Goal: Entertainment & Leisure: Consume media (video, audio)

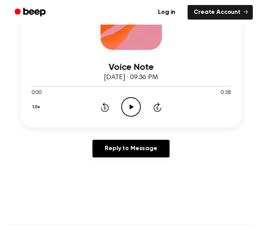
scroll to position [158, 0]
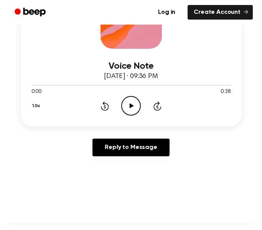
click at [131, 111] on icon "Play Audio" at bounding box center [131, 106] width 20 height 20
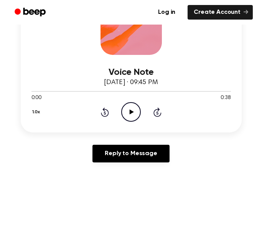
scroll to position [152, 0]
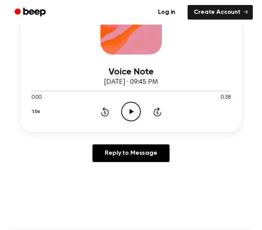
click at [133, 113] on icon "Play Audio" at bounding box center [131, 112] width 20 height 20
click at [133, 113] on icon "Pause Audio" at bounding box center [131, 112] width 20 height 20
click at [106, 112] on icon "Rewind 5 seconds" at bounding box center [105, 112] width 8 height 10
click at [106, 113] on icon "Rewind 5 seconds" at bounding box center [105, 112] width 8 height 10
click at [131, 111] on icon at bounding box center [132, 111] width 4 height 5
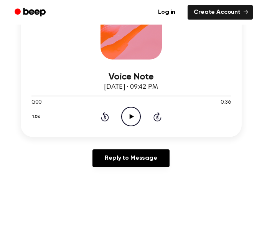
scroll to position [148, 0]
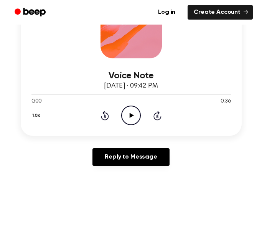
click at [130, 116] on icon at bounding box center [132, 115] width 4 height 5
click at [129, 116] on icon at bounding box center [130, 115] width 3 height 5
click at [75, 59] on div "Voice Note [DATE] · 09:42 PM 0:10 0:36 Your browser does not support the [objec…" at bounding box center [131, 91] width 200 height 67
click at [132, 116] on icon at bounding box center [132, 115] width 4 height 5
click at [128, 119] on icon "Pause Audio" at bounding box center [131, 116] width 20 height 20
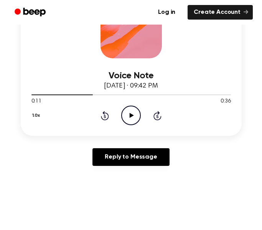
click at [129, 118] on icon "Play Audio" at bounding box center [131, 116] width 20 height 20
